Goal: Information Seeking & Learning: Learn about a topic

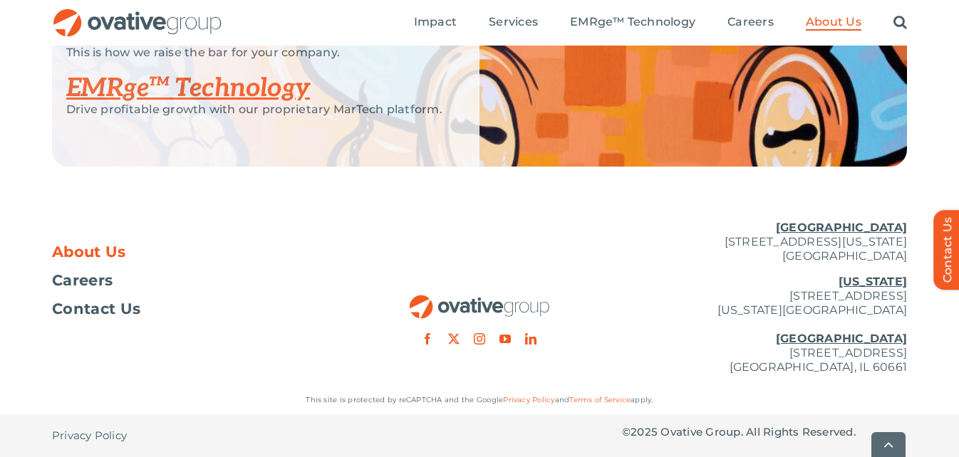
scroll to position [3129, 0]
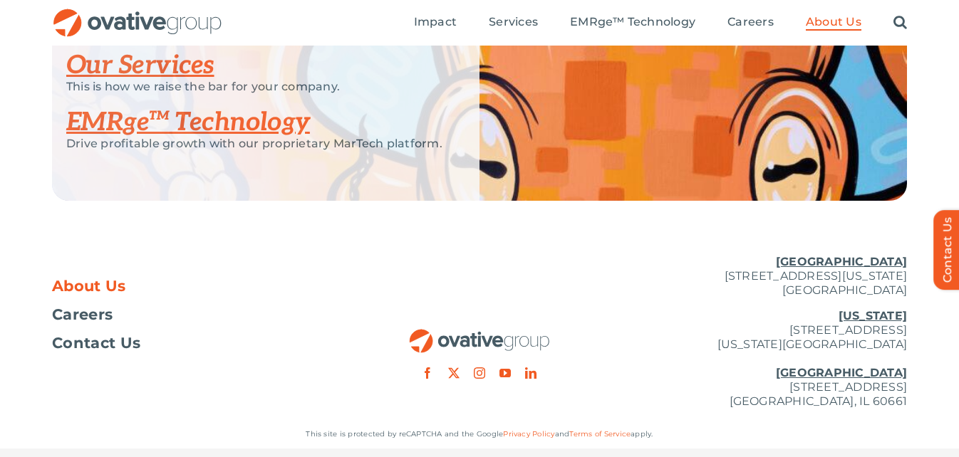
click at [163, 81] on link "Our Services" at bounding box center [140, 65] width 148 height 31
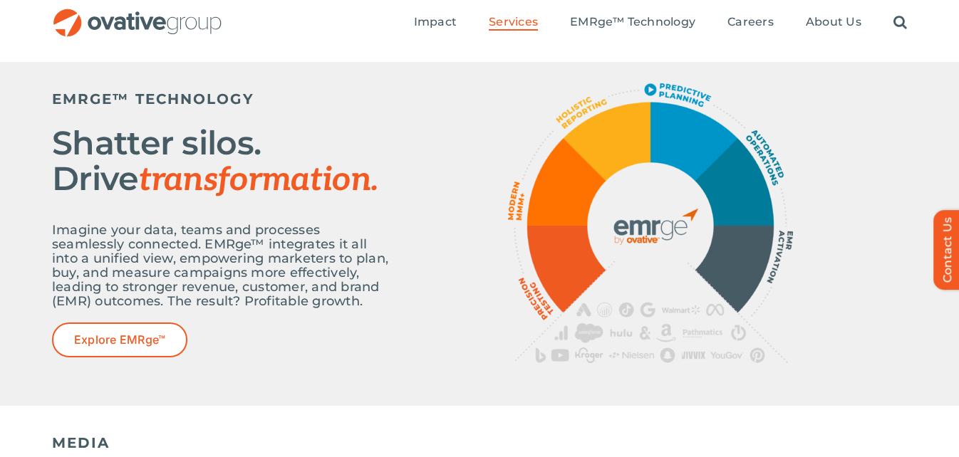
scroll to position [535, 0]
click at [331, 150] on h2 "Shatter silos. Drive transformation." at bounding box center [223, 162] width 342 height 73
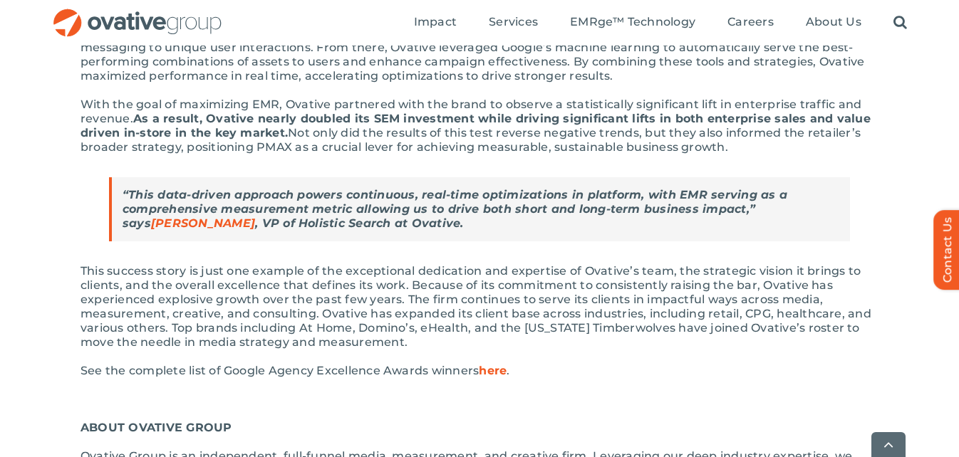
scroll to position [800, 0]
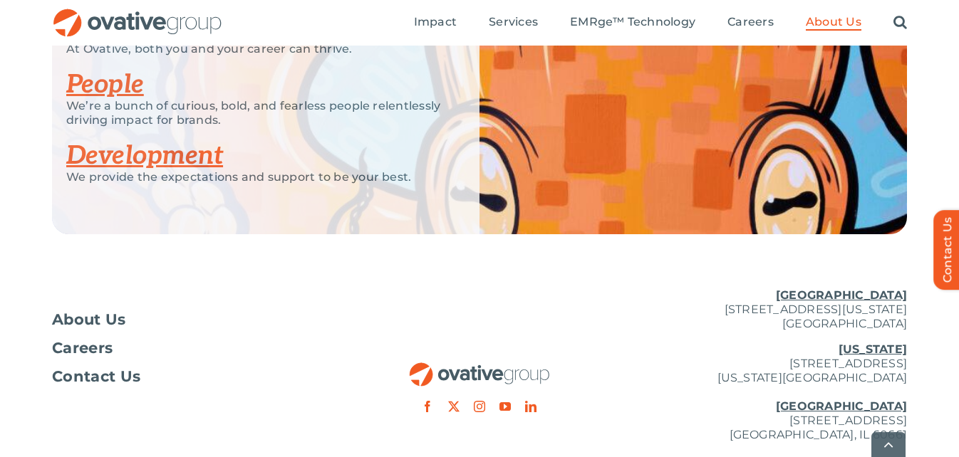
scroll to position [2887, 0]
click at [115, 69] on link "People" at bounding box center [105, 83] width 78 height 31
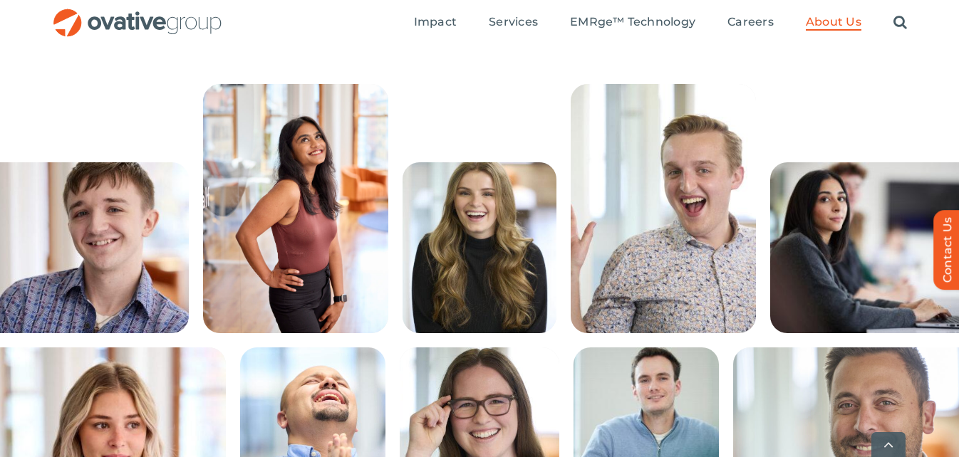
scroll to position [325, 0]
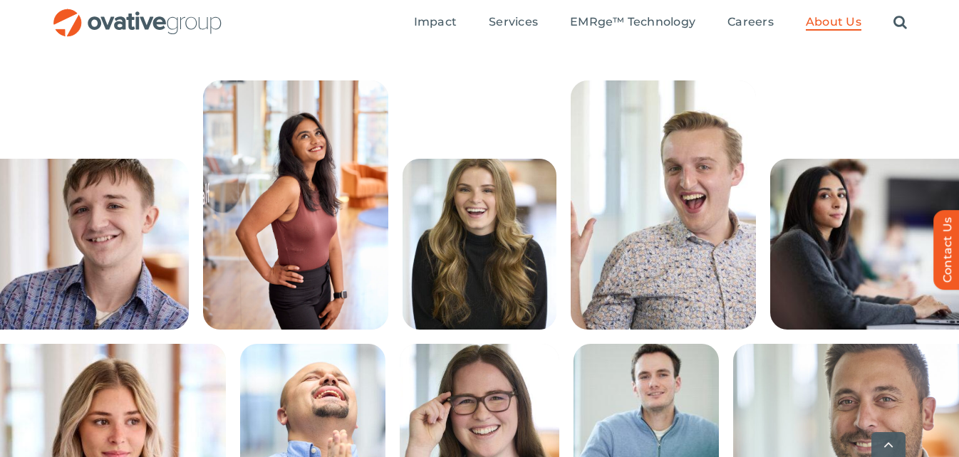
drag, startPoint x: 343, startPoint y: 235, endPoint x: 254, endPoint y: 64, distance: 192.8
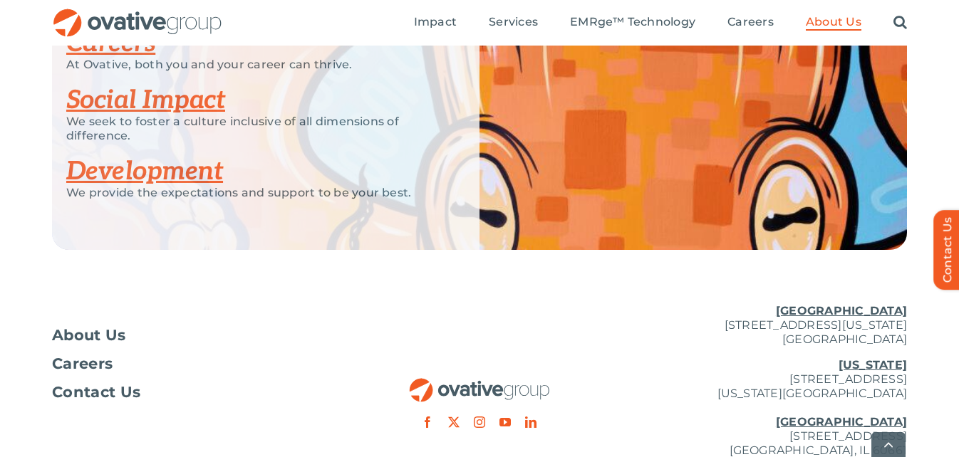
scroll to position [1968, 0]
click at [170, 173] on link "Development" at bounding box center [144, 170] width 157 height 31
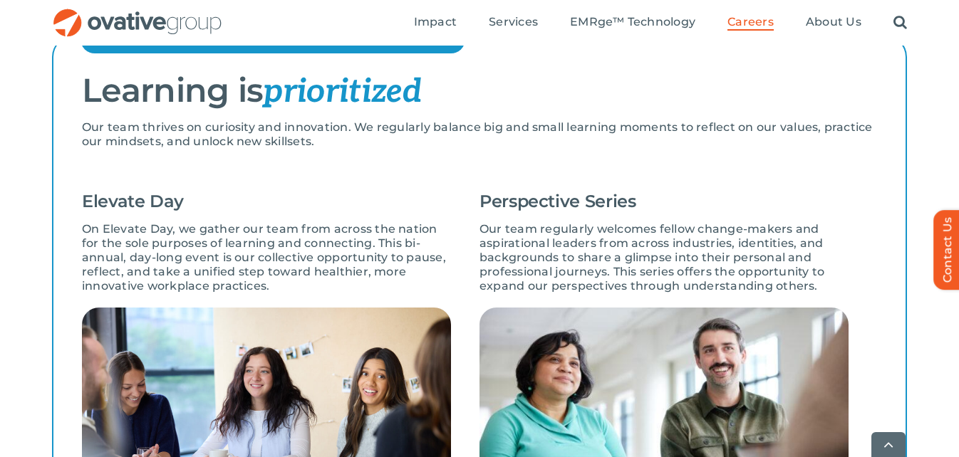
scroll to position [990, 0]
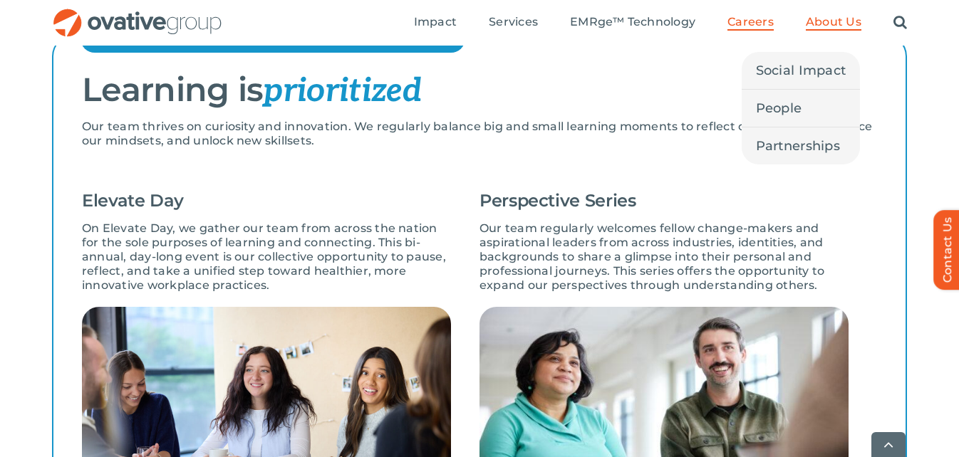
click at [829, 26] on span "About Us" at bounding box center [834, 22] width 56 height 14
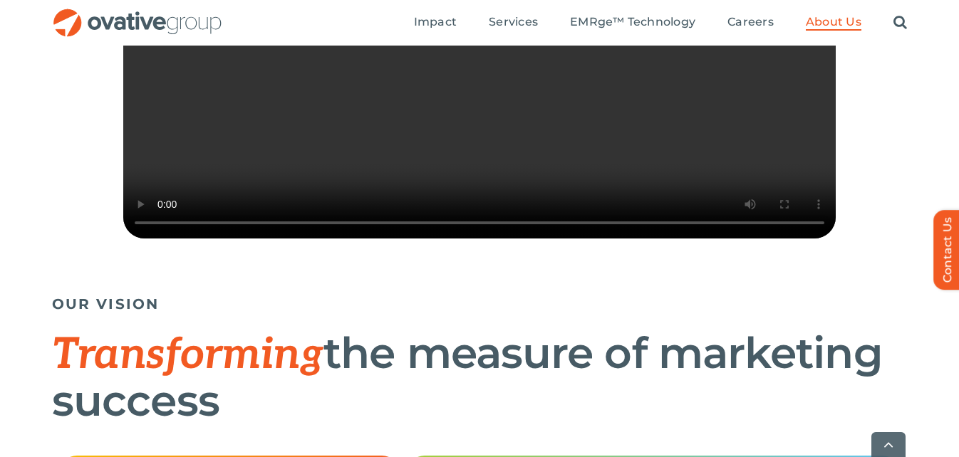
scroll to position [559, 0]
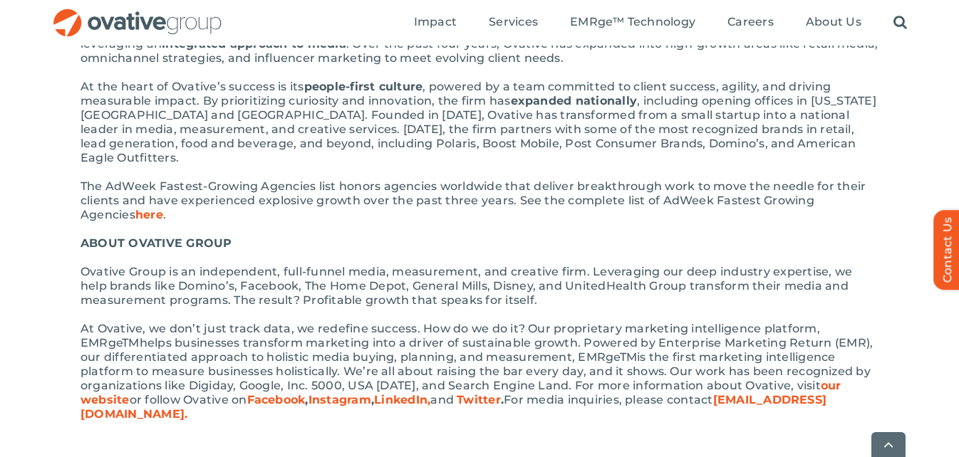
scroll to position [960, 0]
